Goal: Information Seeking & Learning: Check status

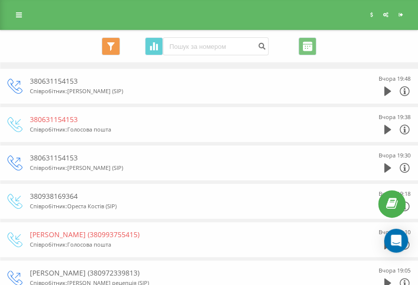
click at [341, 39] on div "Всі дзвінки Основний Графіка Експорт .csv .xls .xlsx 22.08.2025 - 22.09.2025" at bounding box center [208, 46] width 403 height 18
click at [20, 16] on icon at bounding box center [19, 14] width 6 height 7
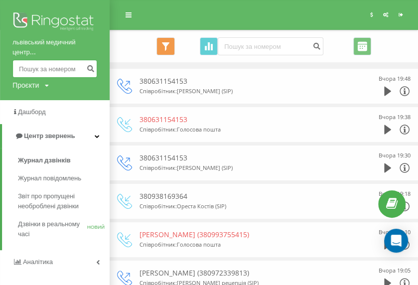
click at [63, 69] on input at bounding box center [54, 69] width 85 height 18
type input "0934523431"
click at [88, 73] on button "submit" at bounding box center [90, 69] width 13 height 18
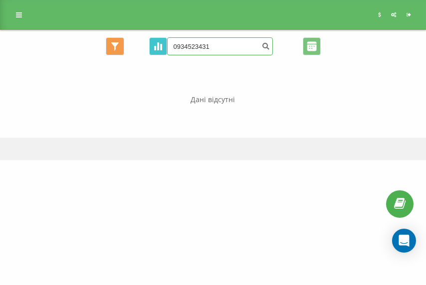
drag, startPoint x: 228, startPoint y: 50, endPoint x: 165, endPoint y: 44, distance: 63.1
click at [165, 44] on div "Всі дзвінки Оберіть Від Графіка 0934523431 Експорт .csv .xls .xlsx [DATE] - [DA…" at bounding box center [212, 46] width 411 height 18
type input "0934378971"
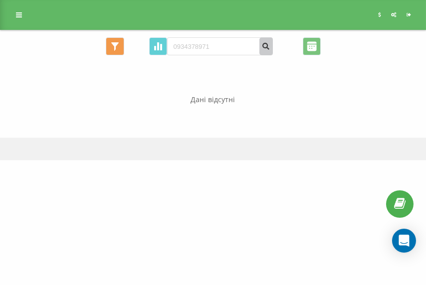
click at [266, 47] on icon "submit" at bounding box center [266, 45] width 8 height 6
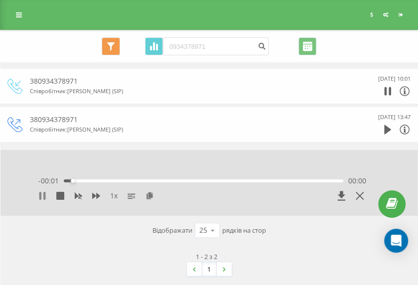
click at [45, 200] on icon at bounding box center [42, 196] width 8 height 8
